Goal: Transaction & Acquisition: Purchase product/service

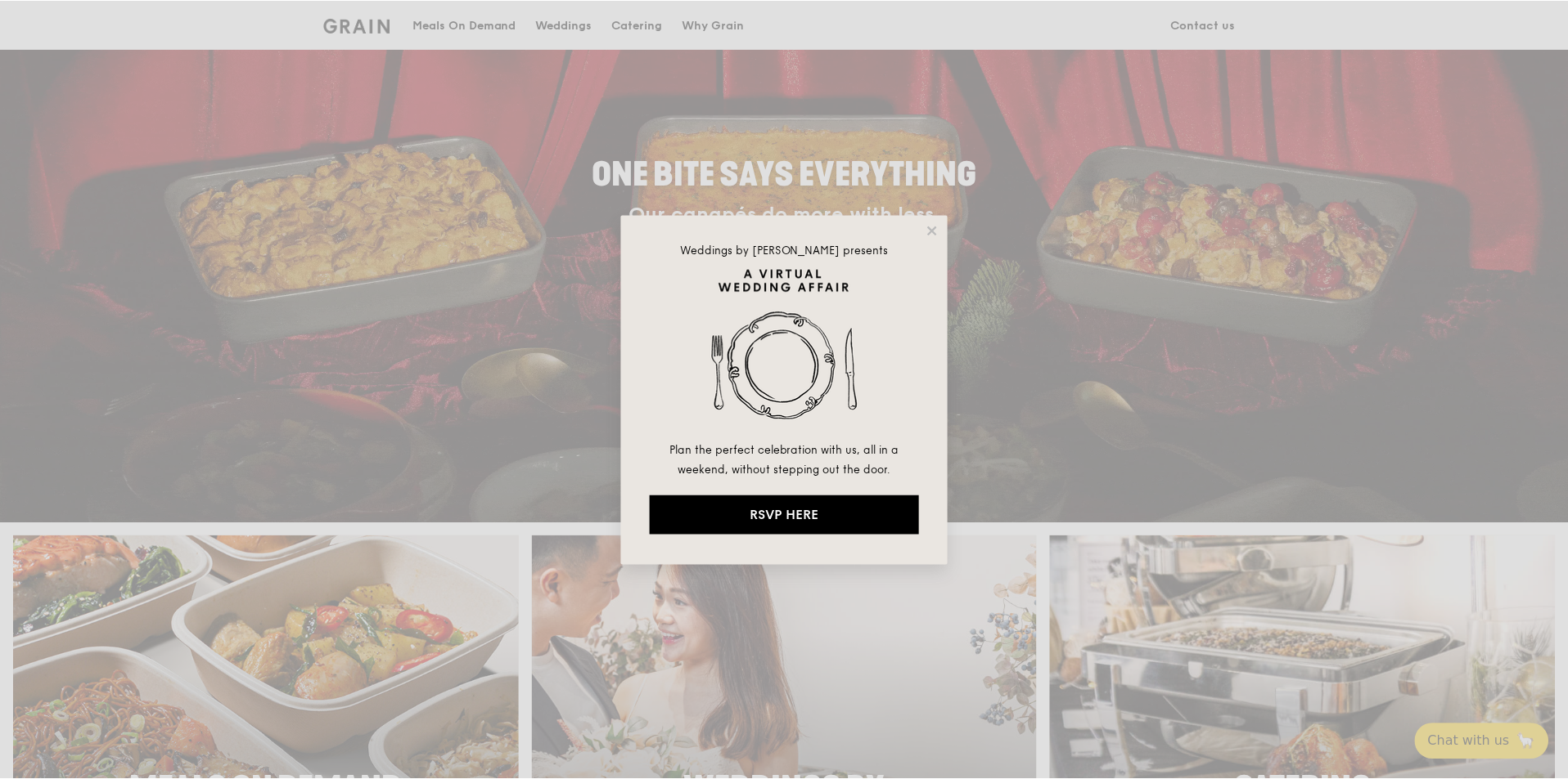
scroll to position [163, 0]
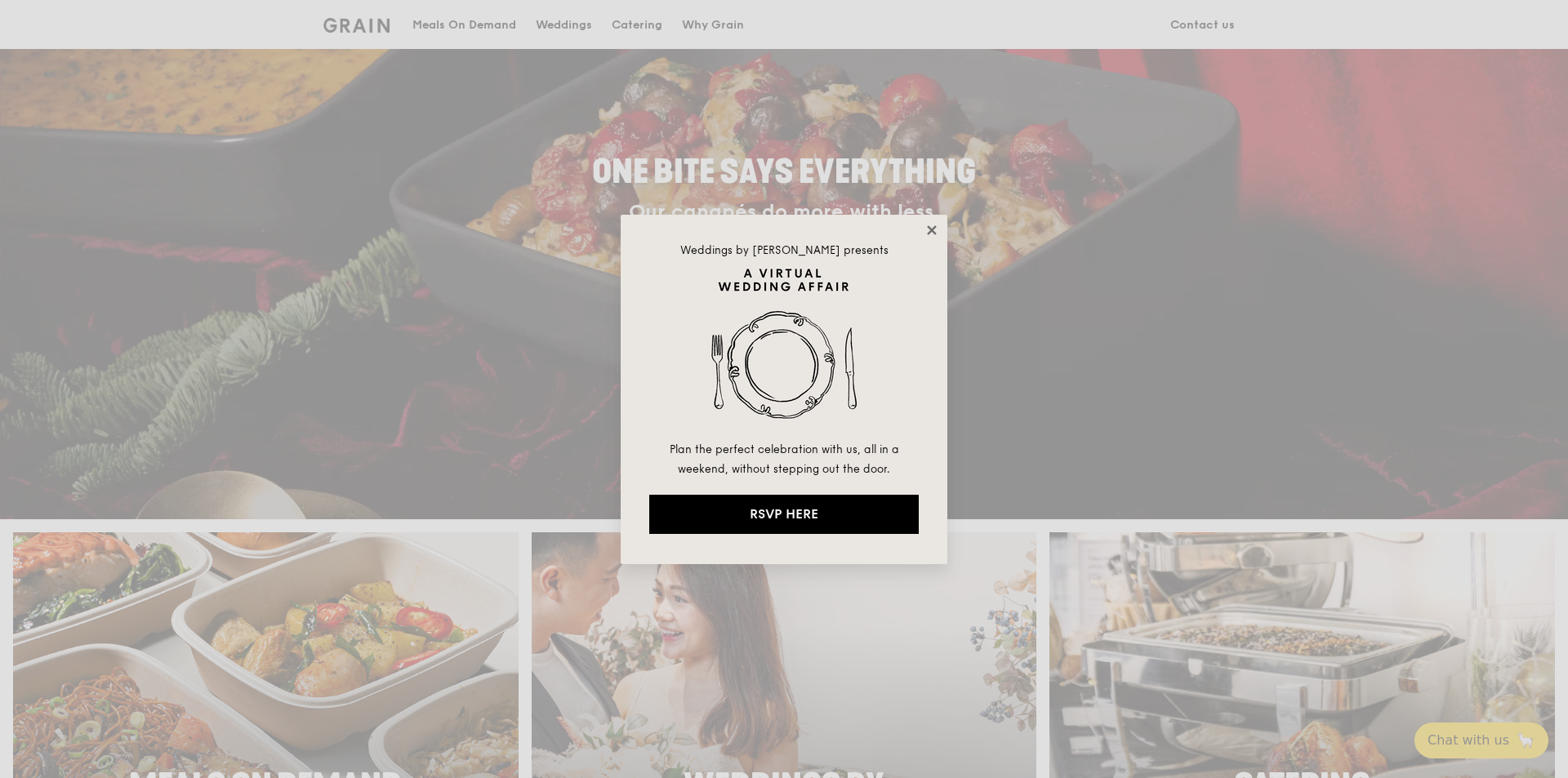
click at [929, 231] on icon at bounding box center [932, 230] width 14 height 14
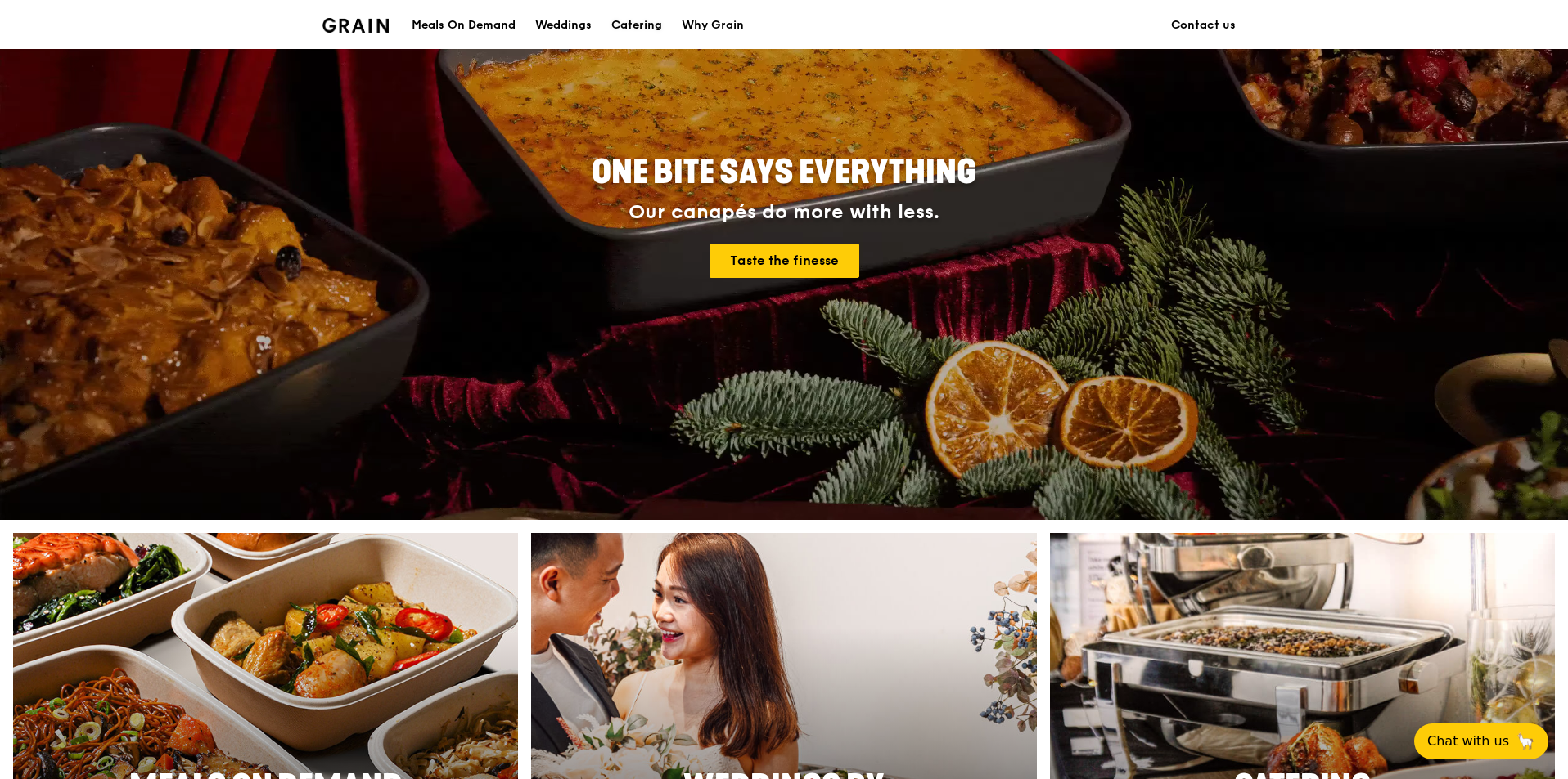
click at [640, 26] on div "Catering" at bounding box center [637, 25] width 51 height 49
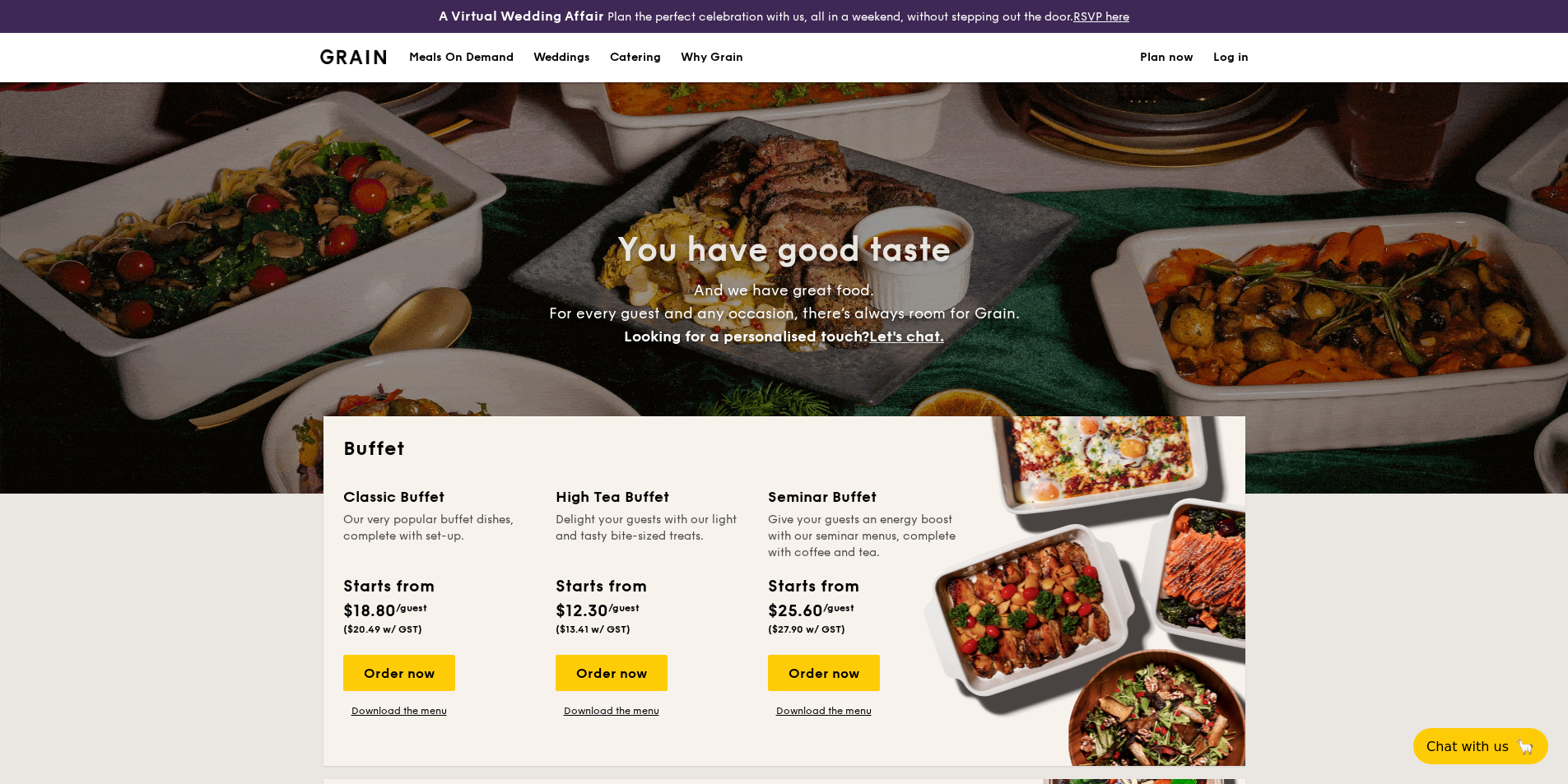
select select
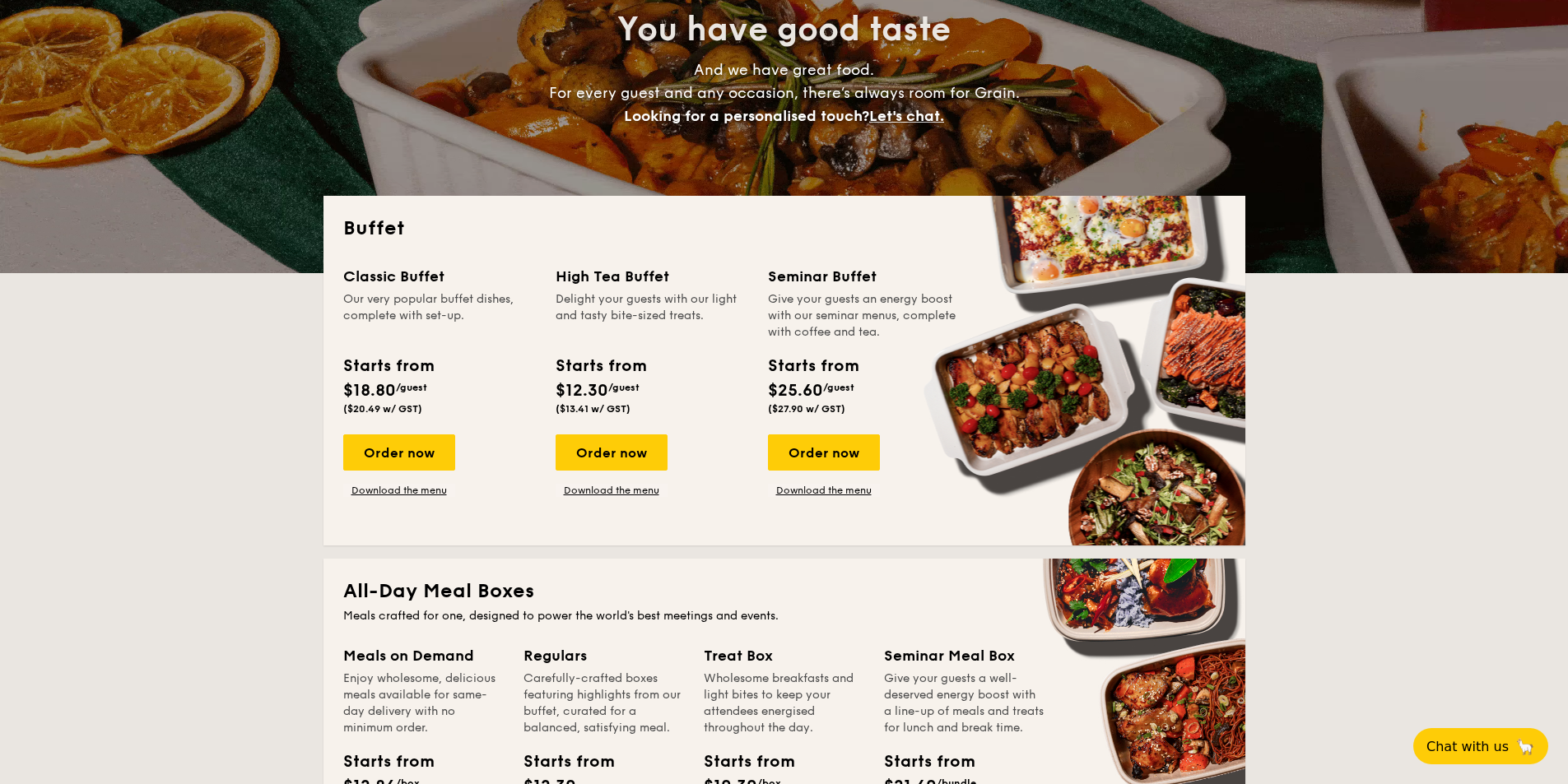
scroll to position [247, 0]
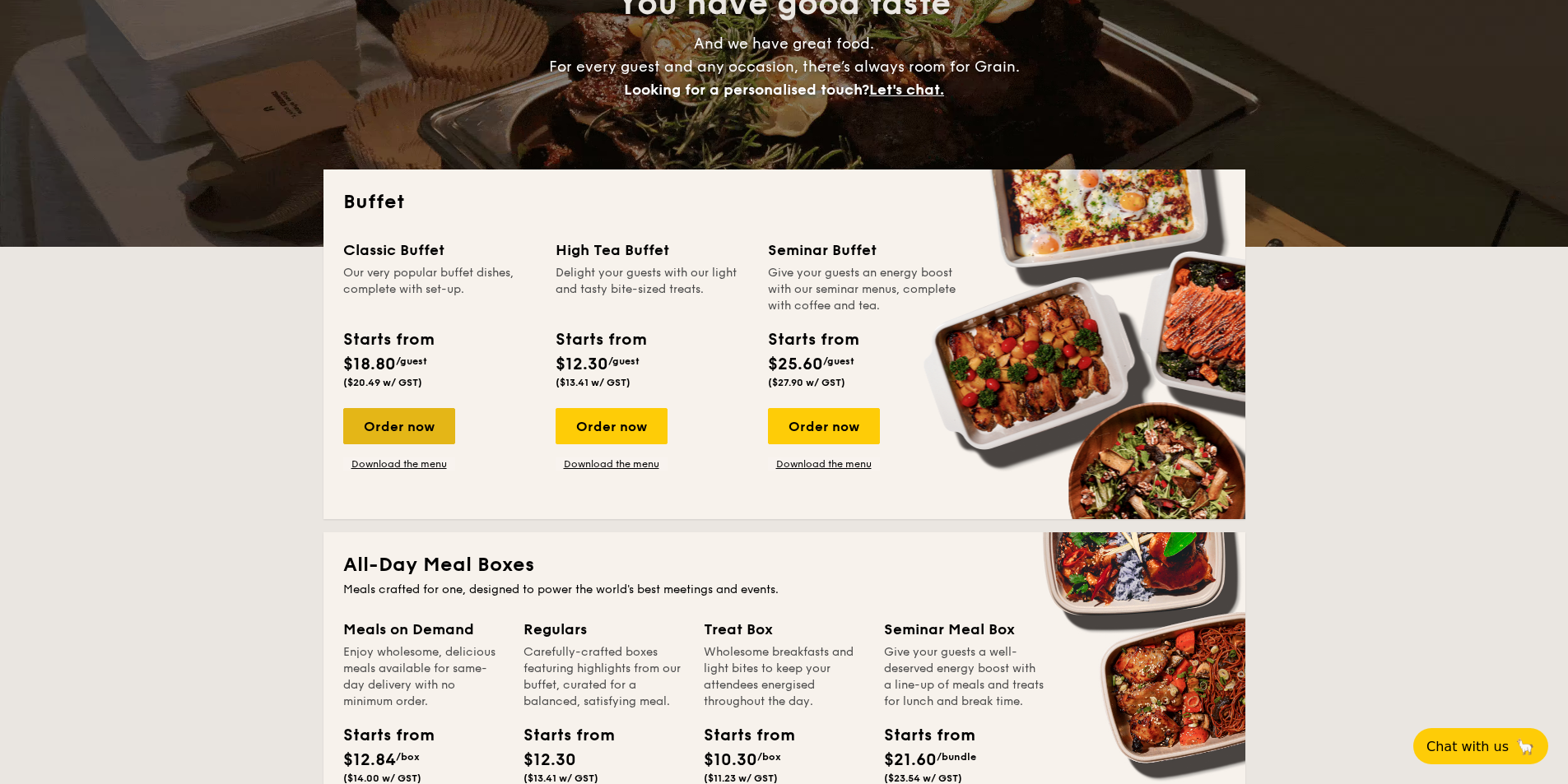
click at [381, 416] on div "Order now" at bounding box center [399, 426] width 112 height 36
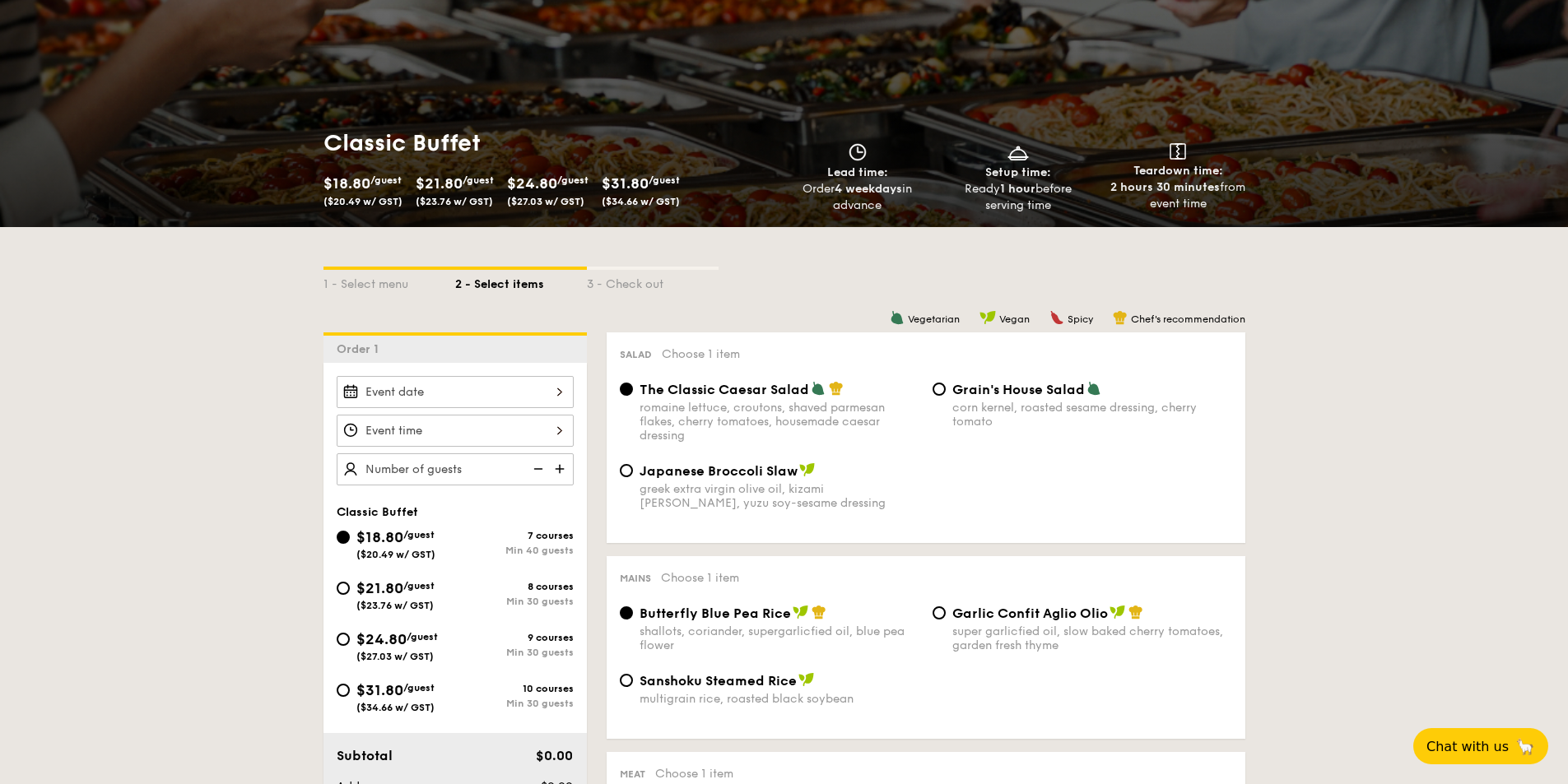
scroll to position [247, 0]
